Goal: Task Accomplishment & Management: Use online tool/utility

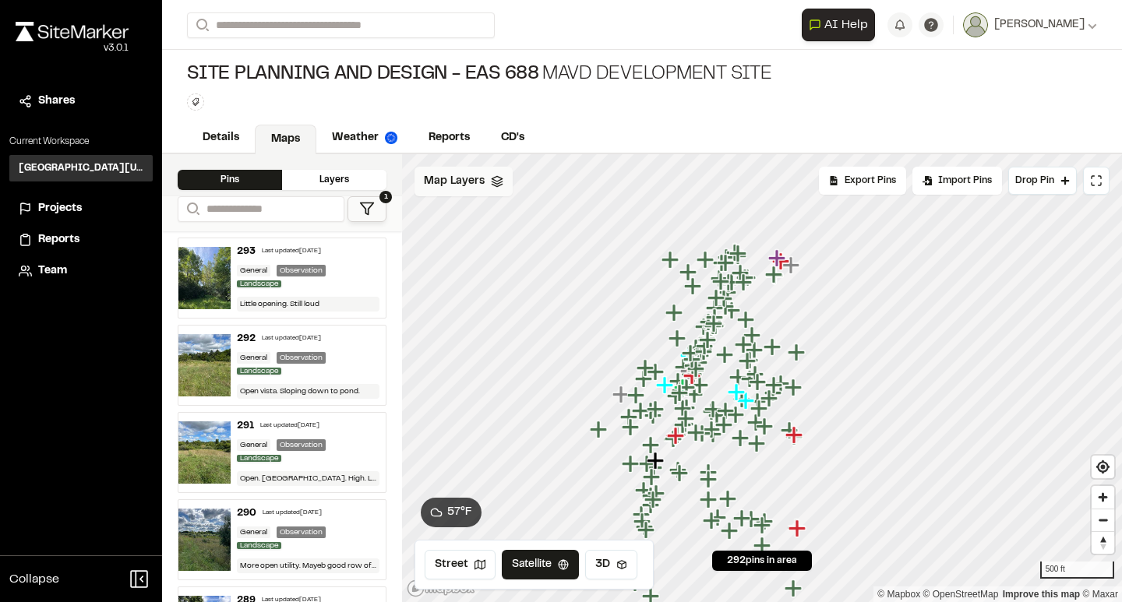
click at [456, 193] on div "Map Layers" at bounding box center [464, 182] width 98 height 30
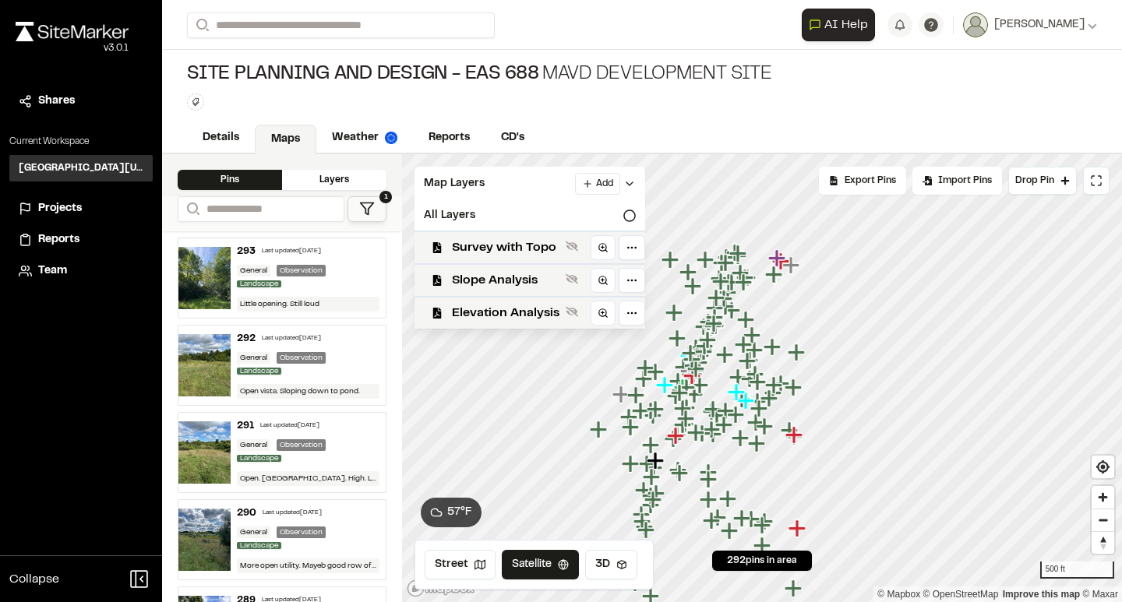
click at [568, 126] on div "Details Maps Weather Reports CD's" at bounding box center [642, 138] width 960 height 31
click at [330, 189] on div "Pins Layers" at bounding box center [282, 175] width 240 height 42
click at [330, 183] on div "Layers" at bounding box center [334, 180] width 104 height 20
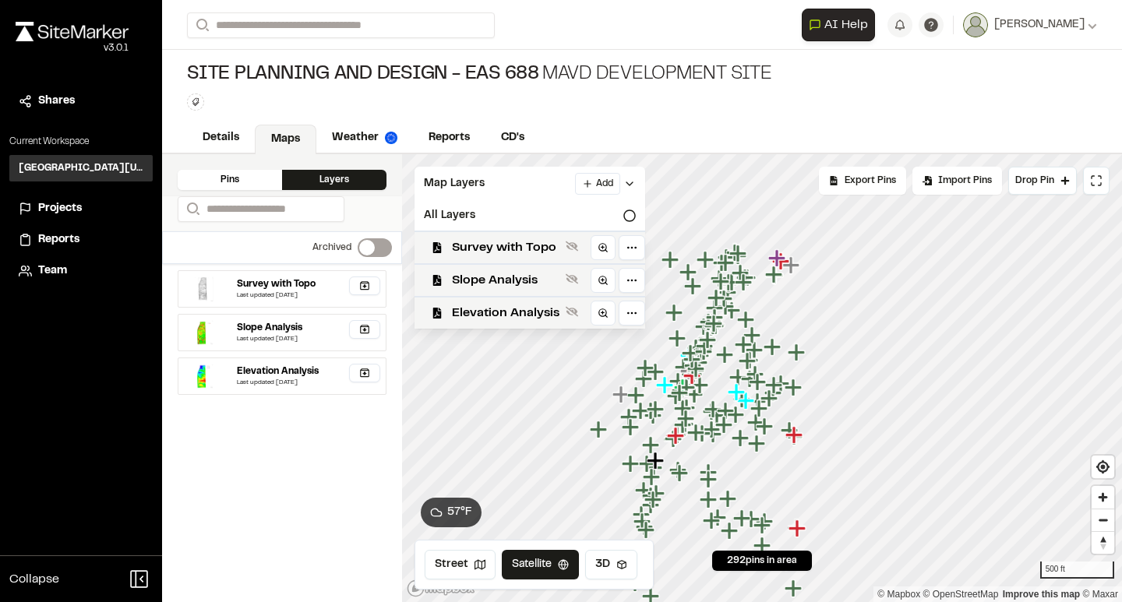
click at [235, 182] on div "Pins" at bounding box center [230, 180] width 104 height 20
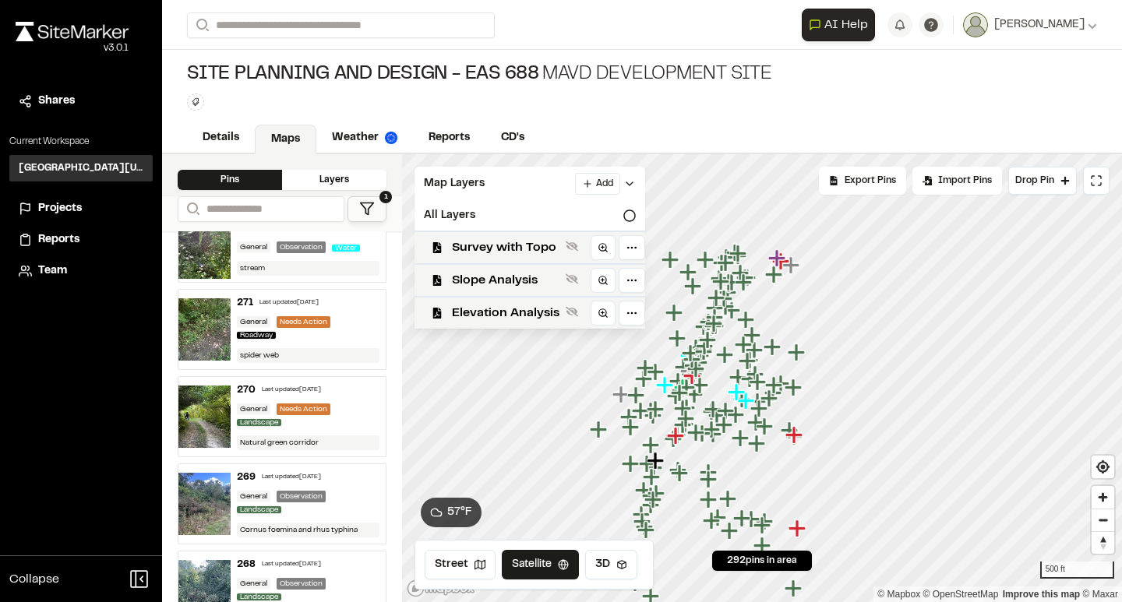
scroll to position [1851, 0]
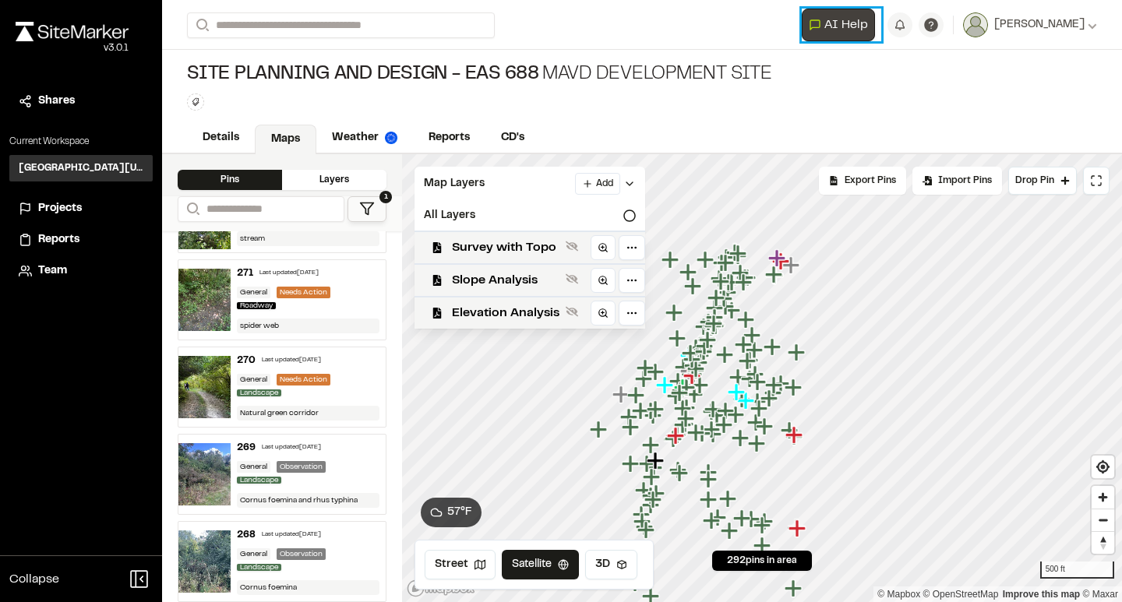
click at [848, 23] on span "AI Help" at bounding box center [846, 25] width 44 height 19
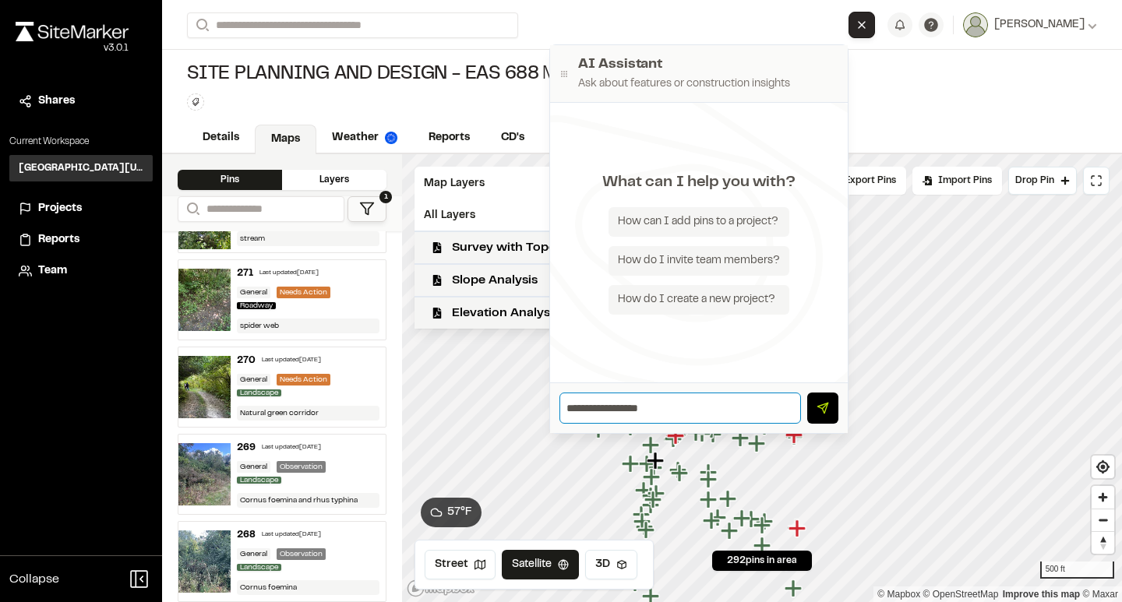
type input "**********"
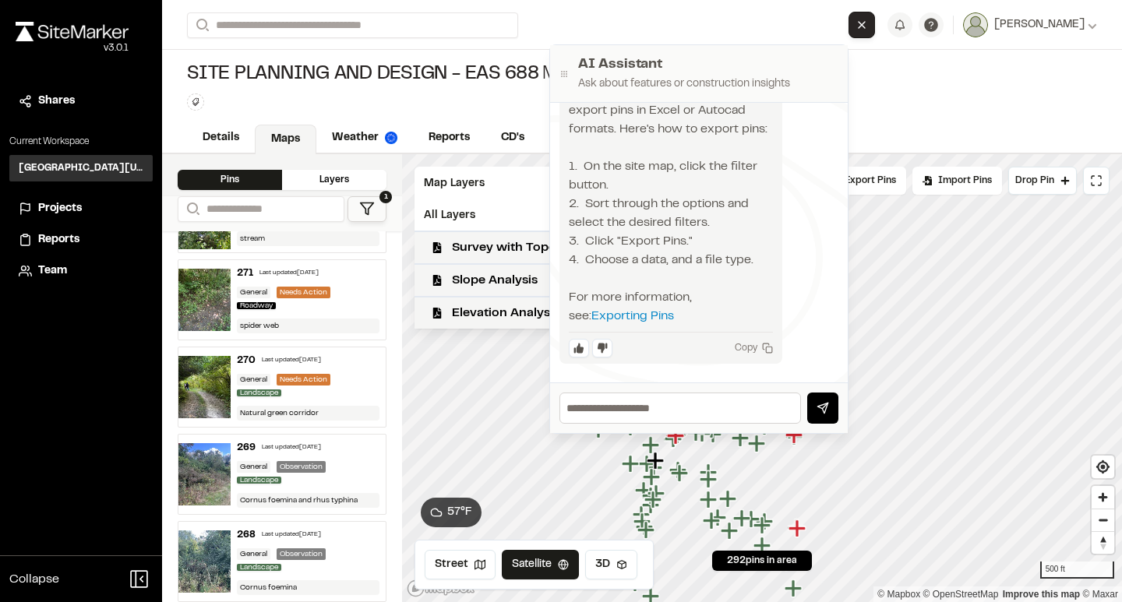
scroll to position [86, 0]
click at [896, 176] on span "Export Pins" at bounding box center [870, 181] width 51 height 14
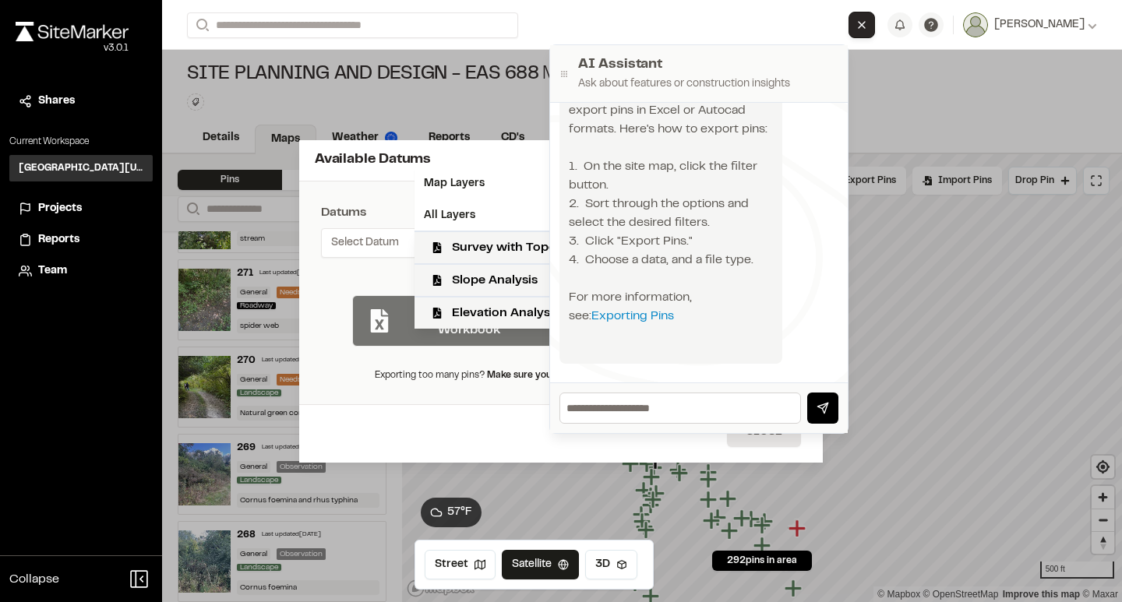
click at [922, 89] on div "Available Datums Datums Apply Conversion Select Datum Nearby Datums EPSG:2029 -…" at bounding box center [561, 301] width 1122 height 602
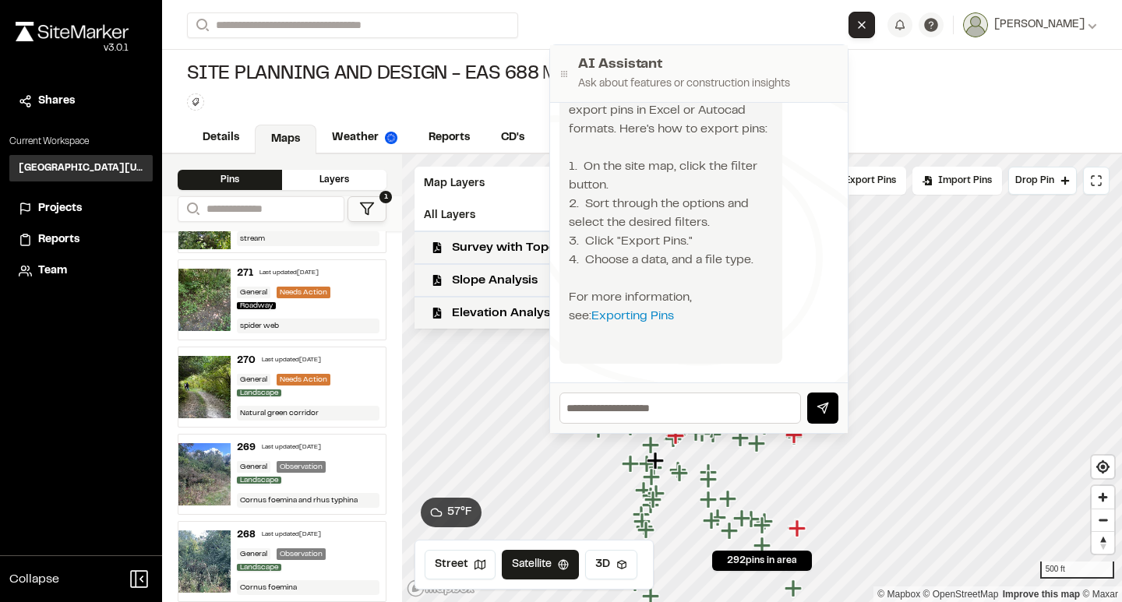
click at [940, 94] on div "Site Planning and Design - EAS 688 MAVD Development Site Type Enter or comma to…" at bounding box center [642, 86] width 960 height 73
click at [868, 29] on icon "Close AI Assistant" at bounding box center [861, 25] width 12 height 12
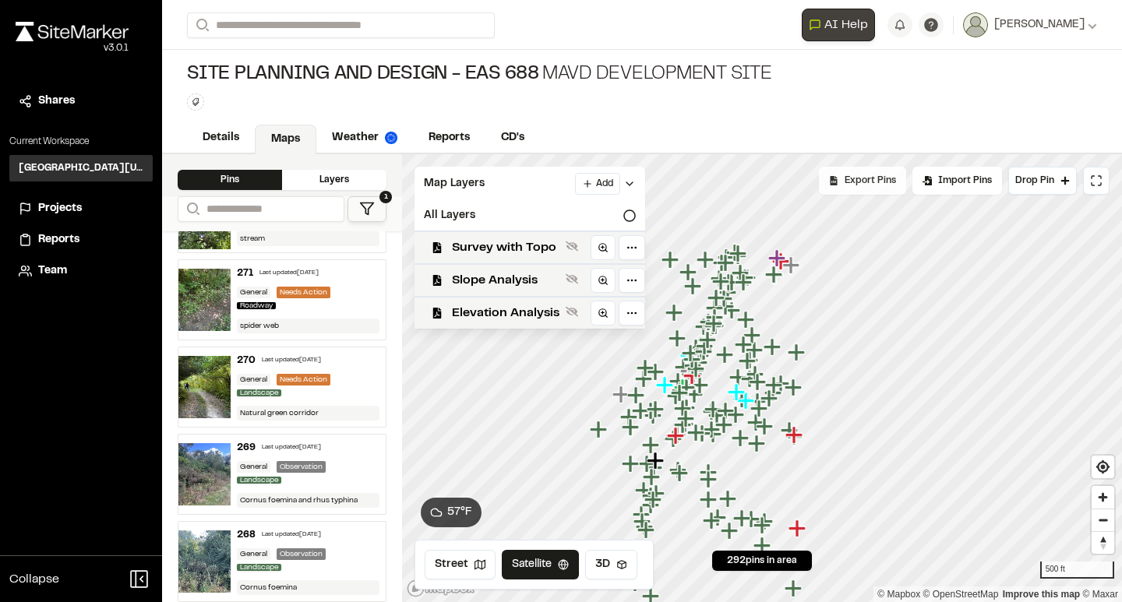
click at [869, 191] on div "Export Pins" at bounding box center [862, 181] width 87 height 28
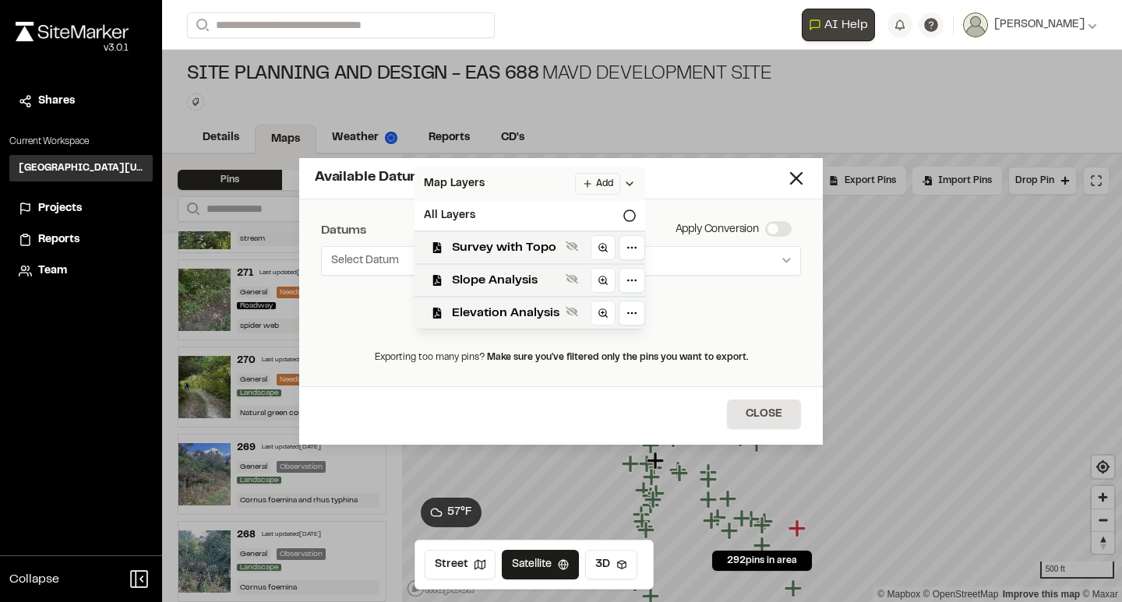
click at [628, 185] on polyline at bounding box center [629, 183] width 6 height 3
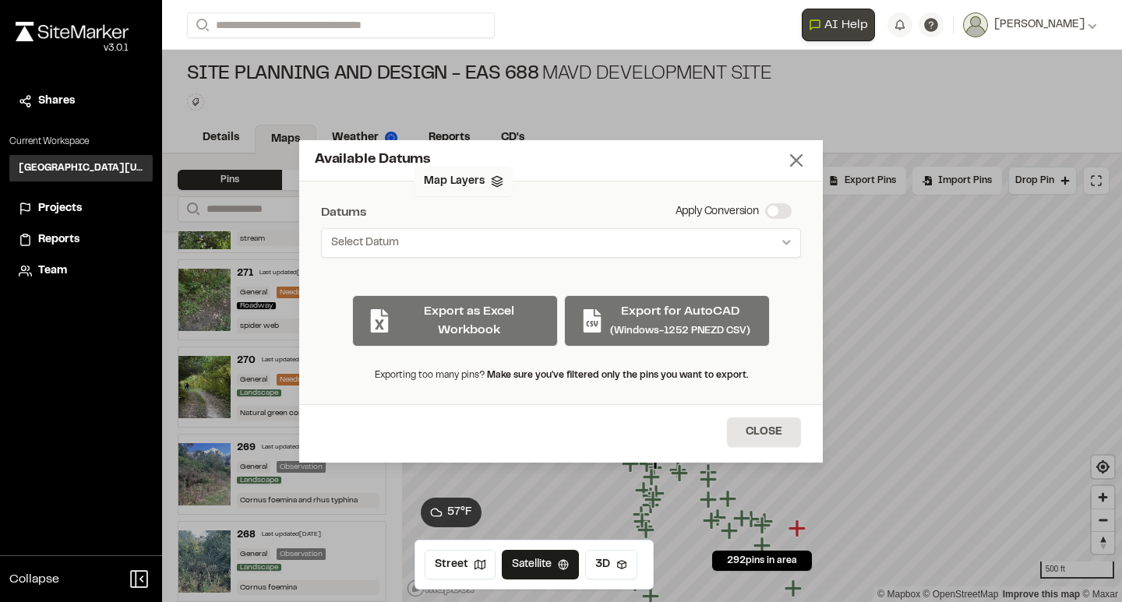
click at [795, 164] on icon at bounding box center [796, 161] width 22 height 22
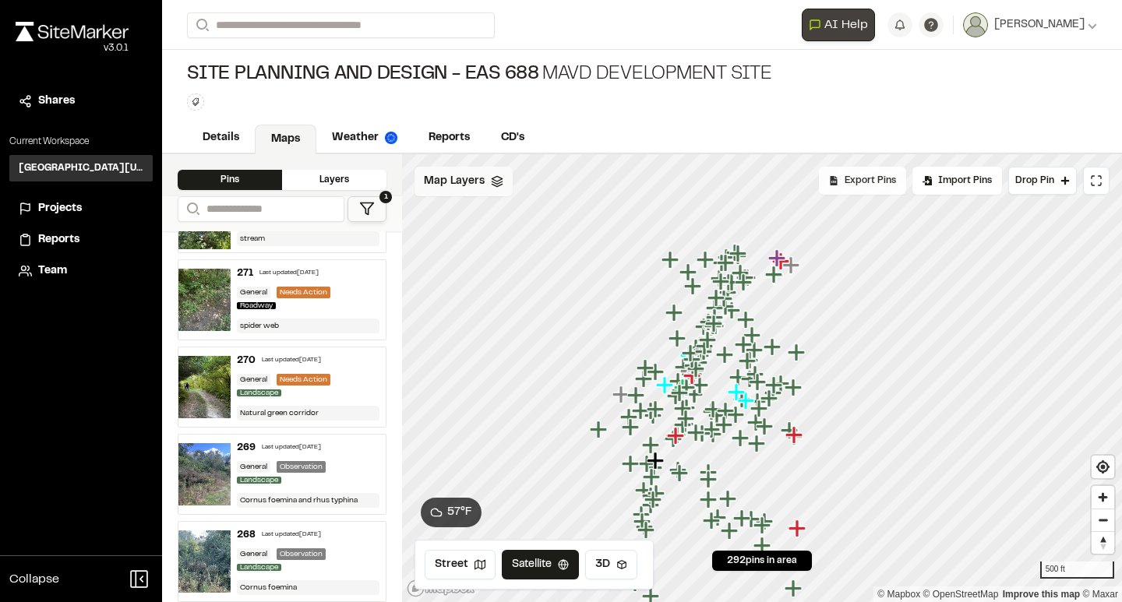
click at [885, 185] on span "Export Pins" at bounding box center [870, 181] width 51 height 14
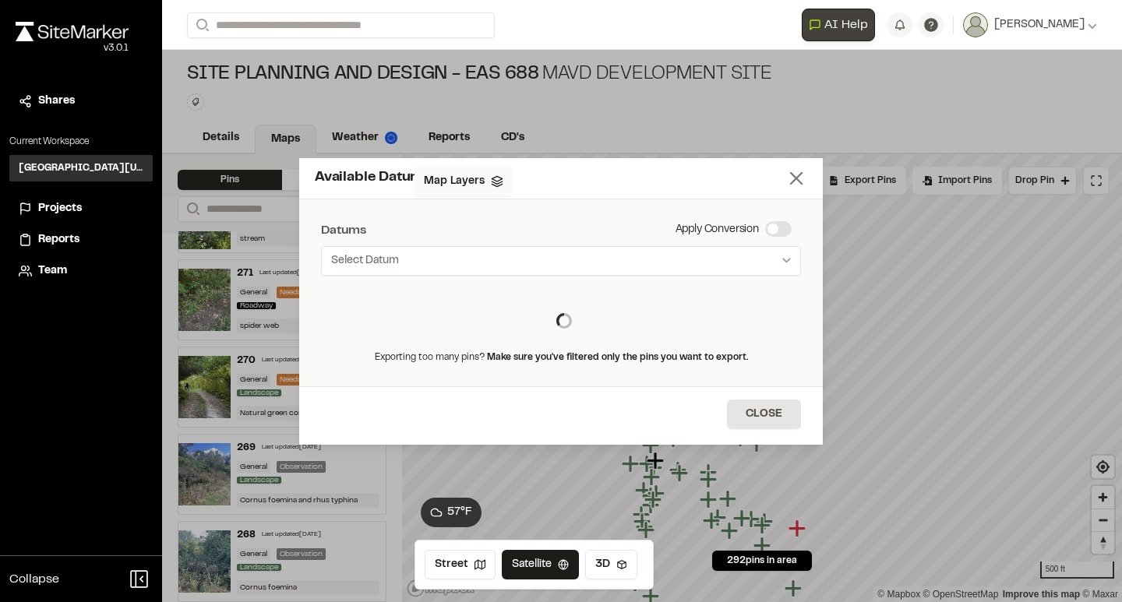
click at [795, 187] on icon at bounding box center [796, 179] width 22 height 22
